Goal: Navigation & Orientation: Find specific page/section

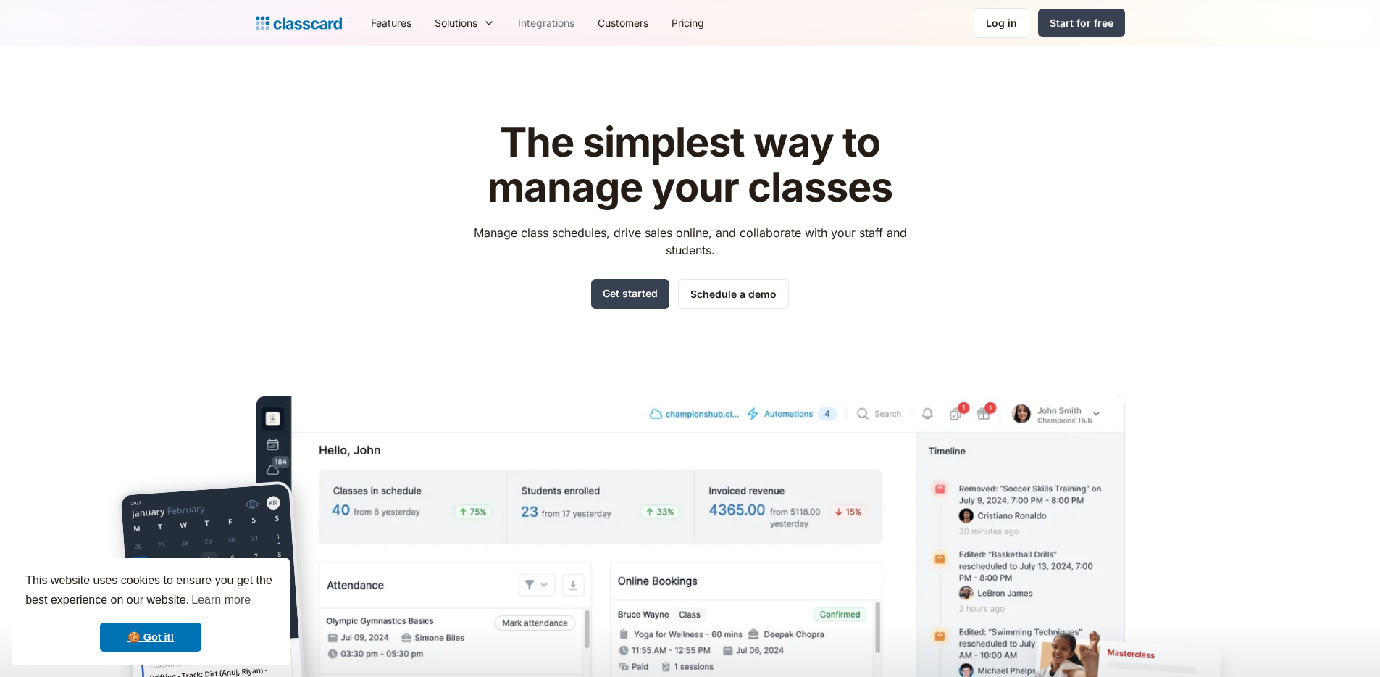
click at [571, 22] on link "Integrations" at bounding box center [547, 23] width 80 height 33
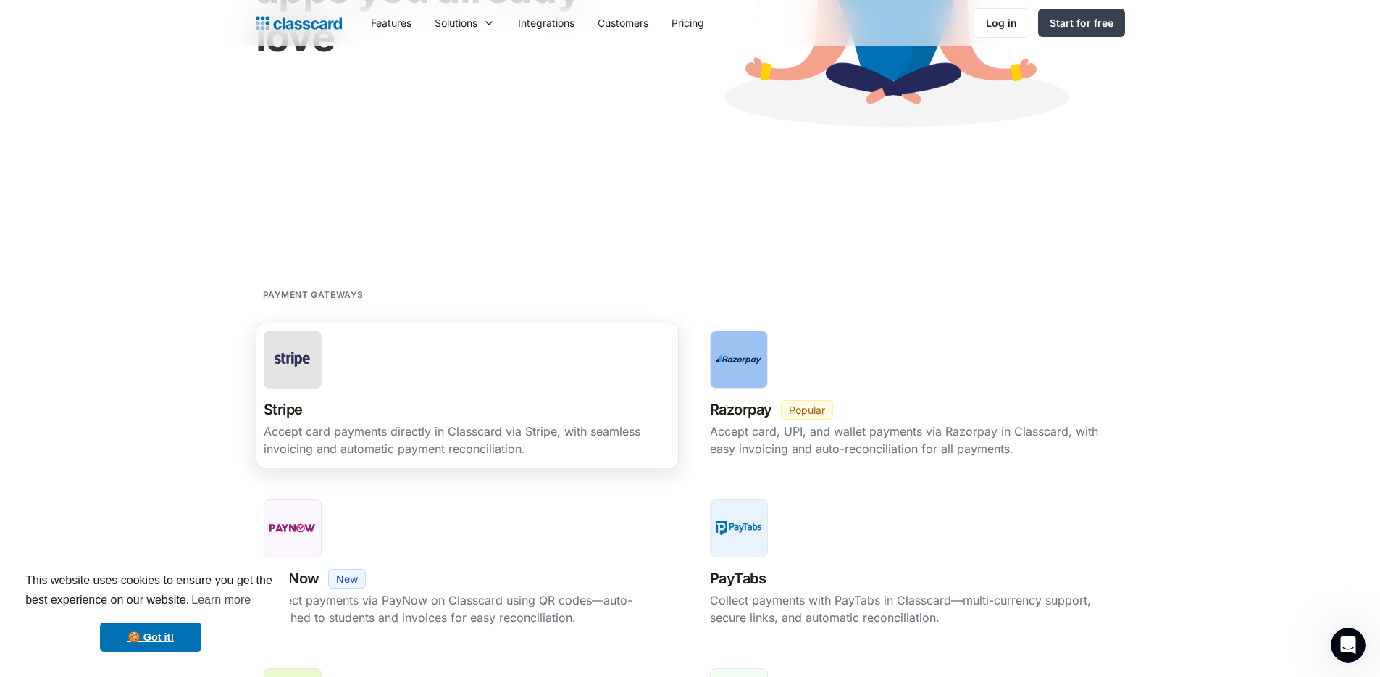
scroll to position [499, 0]
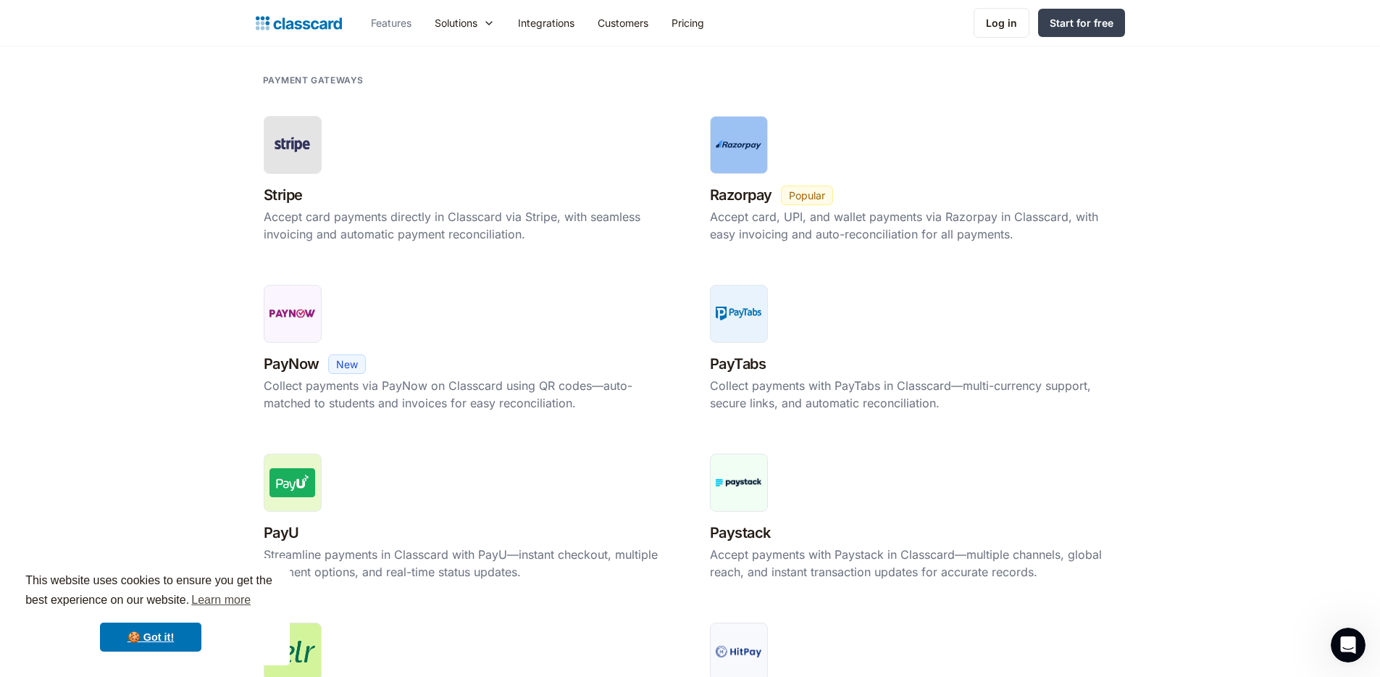
click at [391, 22] on link "Features" at bounding box center [391, 23] width 64 height 33
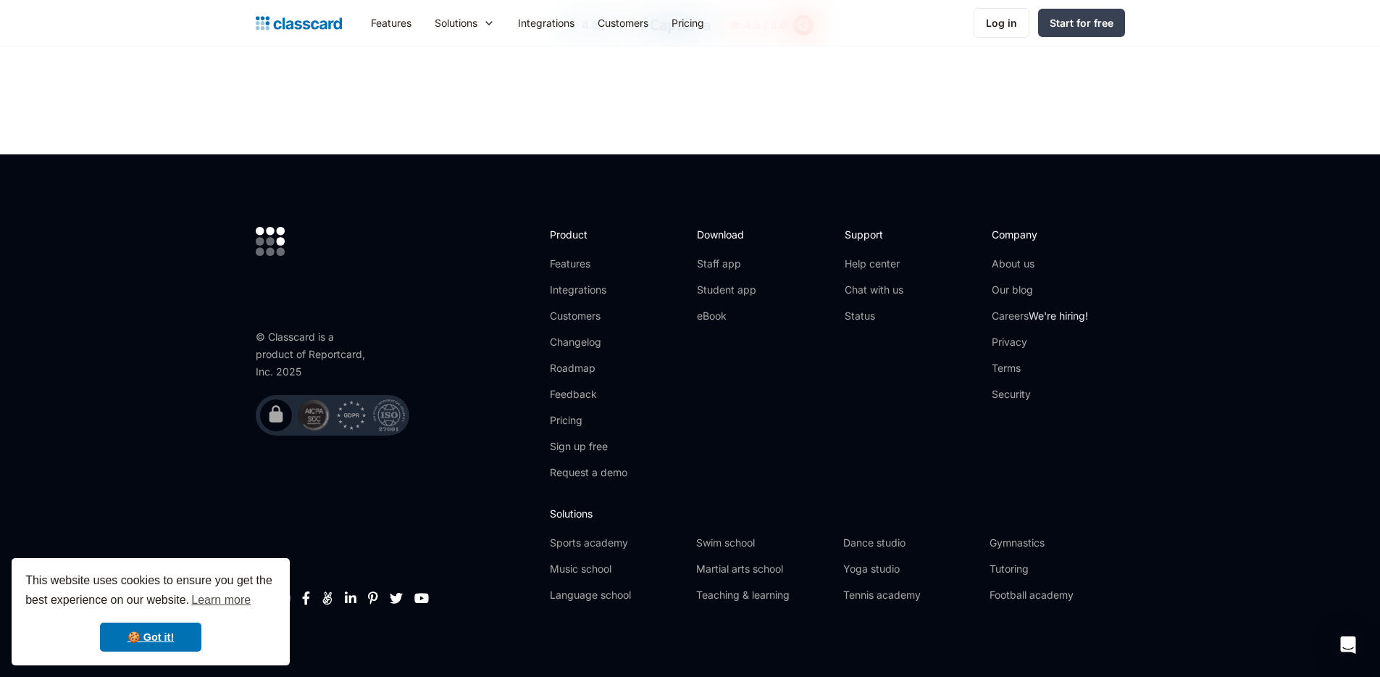
scroll to position [3714, 0]
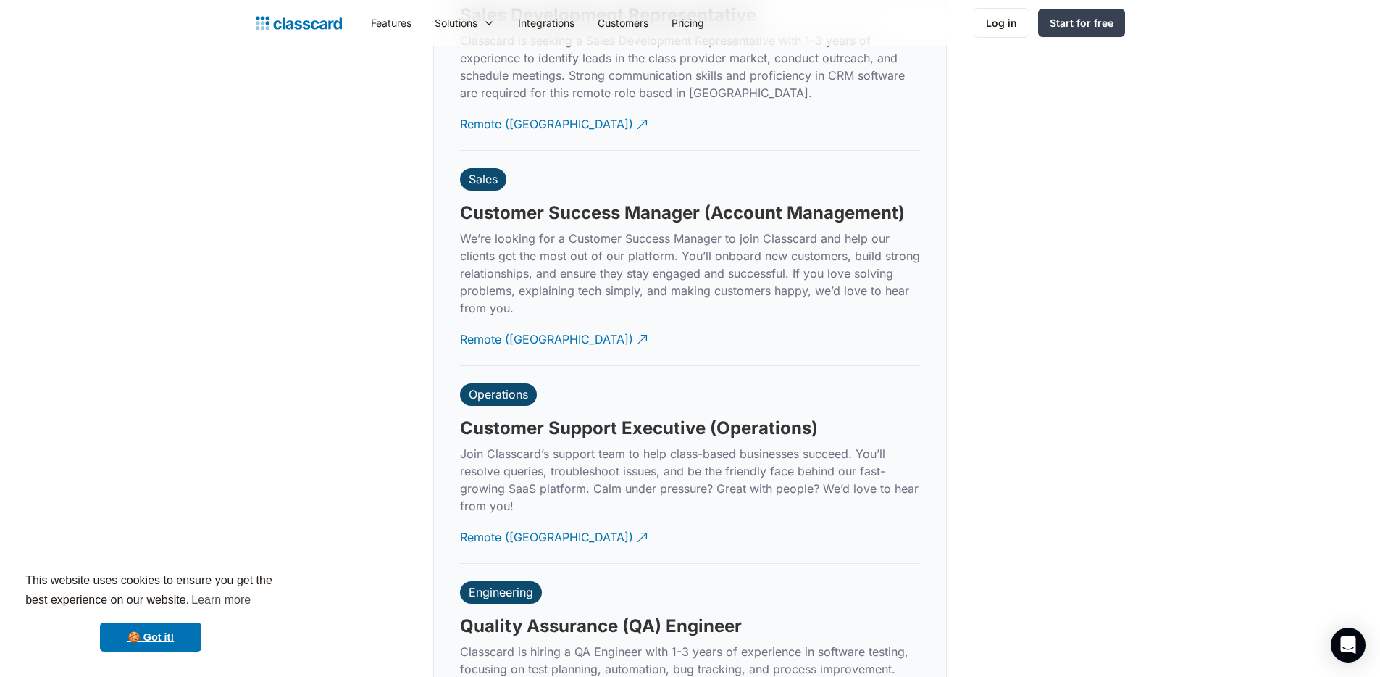
scroll to position [5125, 0]
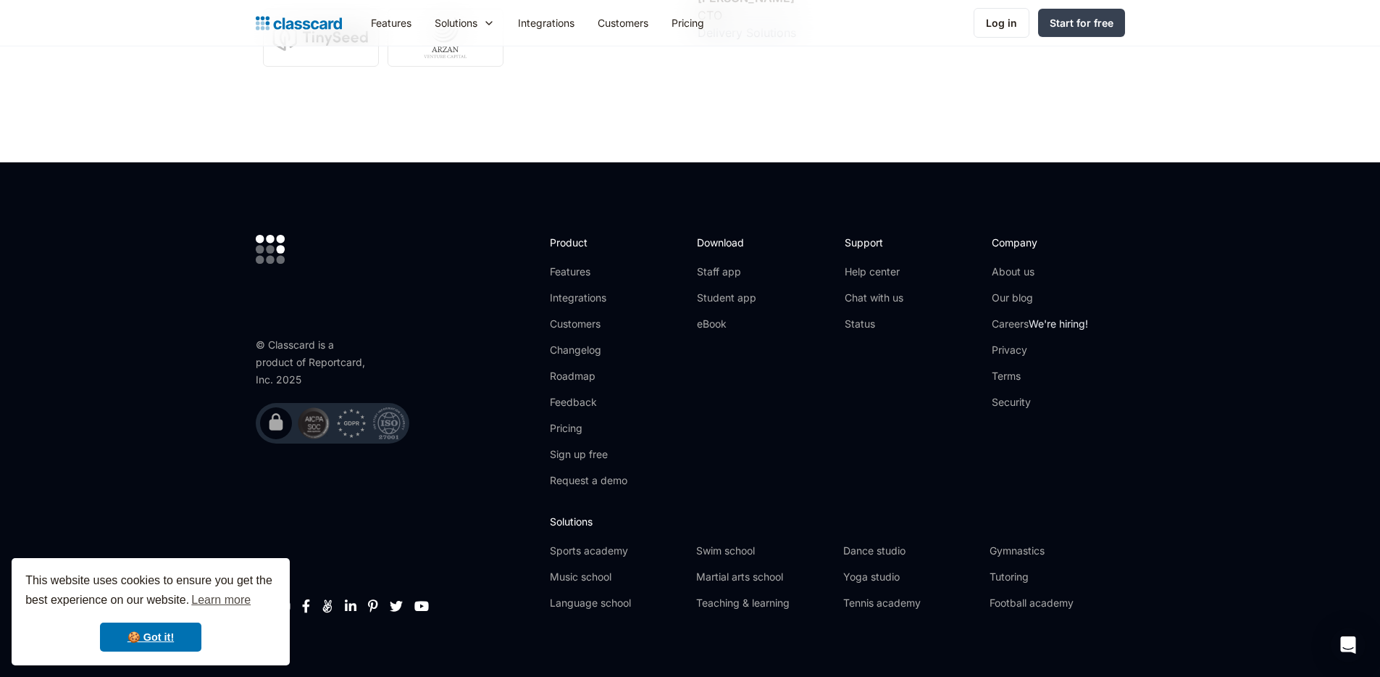
click at [889, 442] on div "Support Help center Chat with us Status" at bounding box center [911, 367] width 133 height 264
click at [569, 264] on link "Features" at bounding box center [589, 271] width 78 height 14
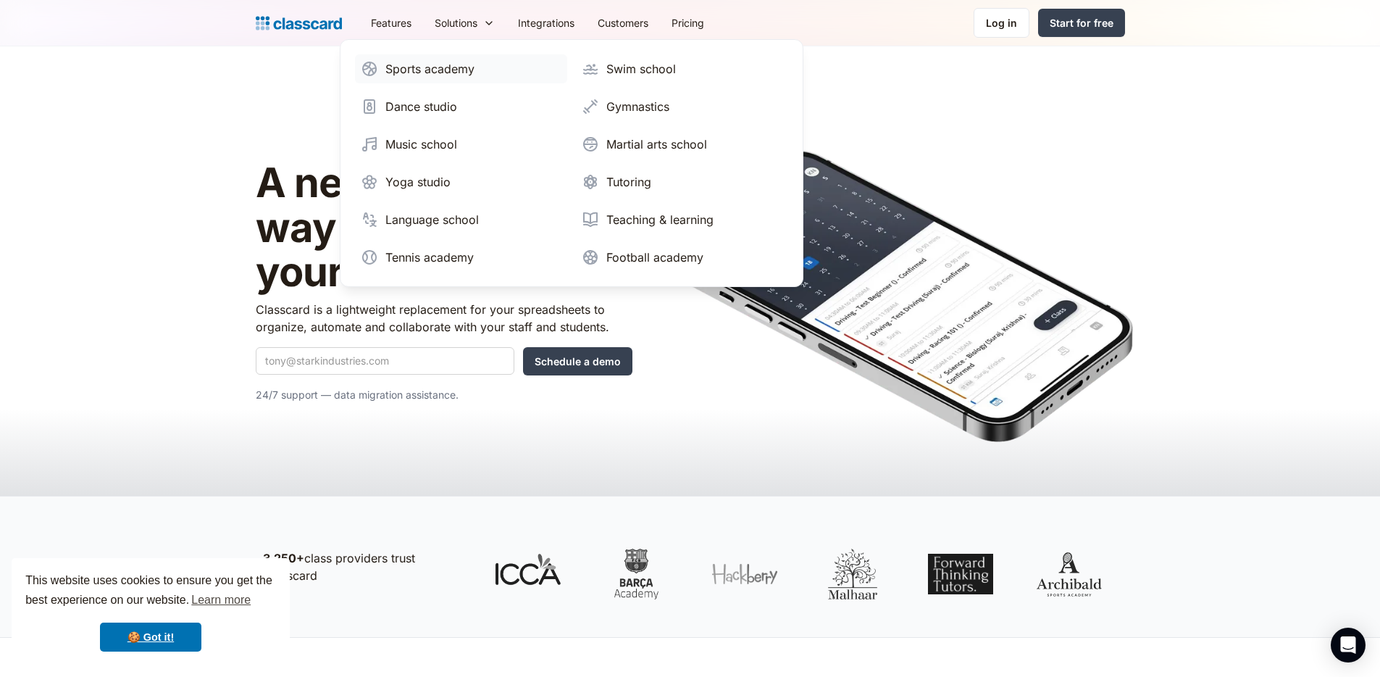
click at [449, 71] on div "Sports academy" at bounding box center [429, 68] width 89 height 17
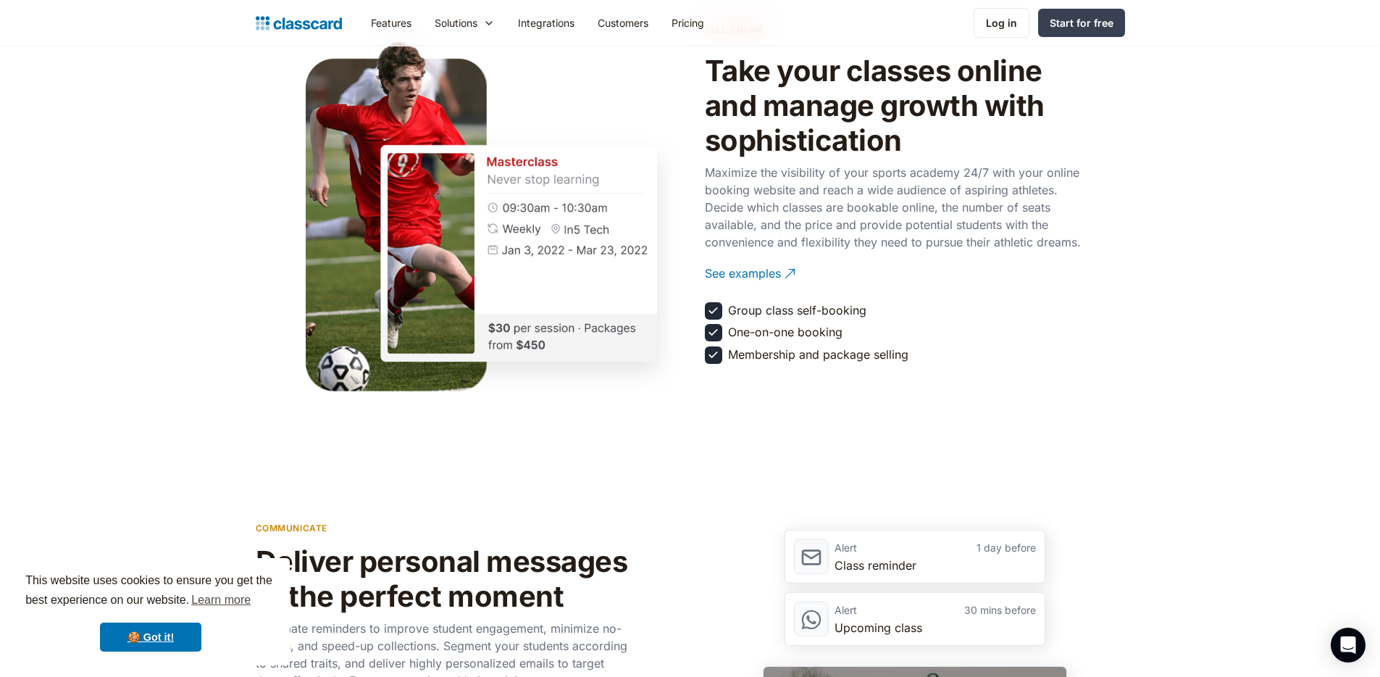
scroll to position [1305, 0]
